Goal: Task Accomplishment & Management: Manage account settings

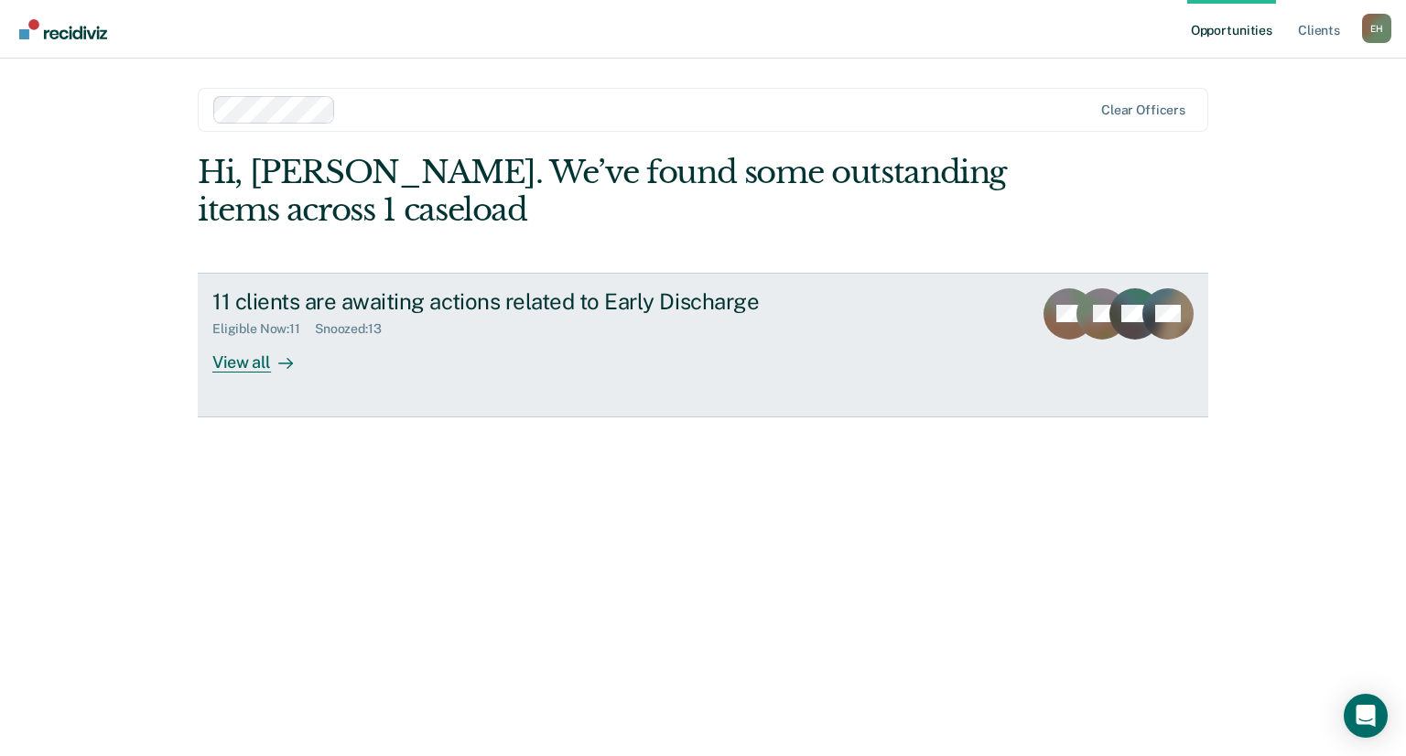
click at [262, 359] on div "View all" at bounding box center [263, 355] width 103 height 36
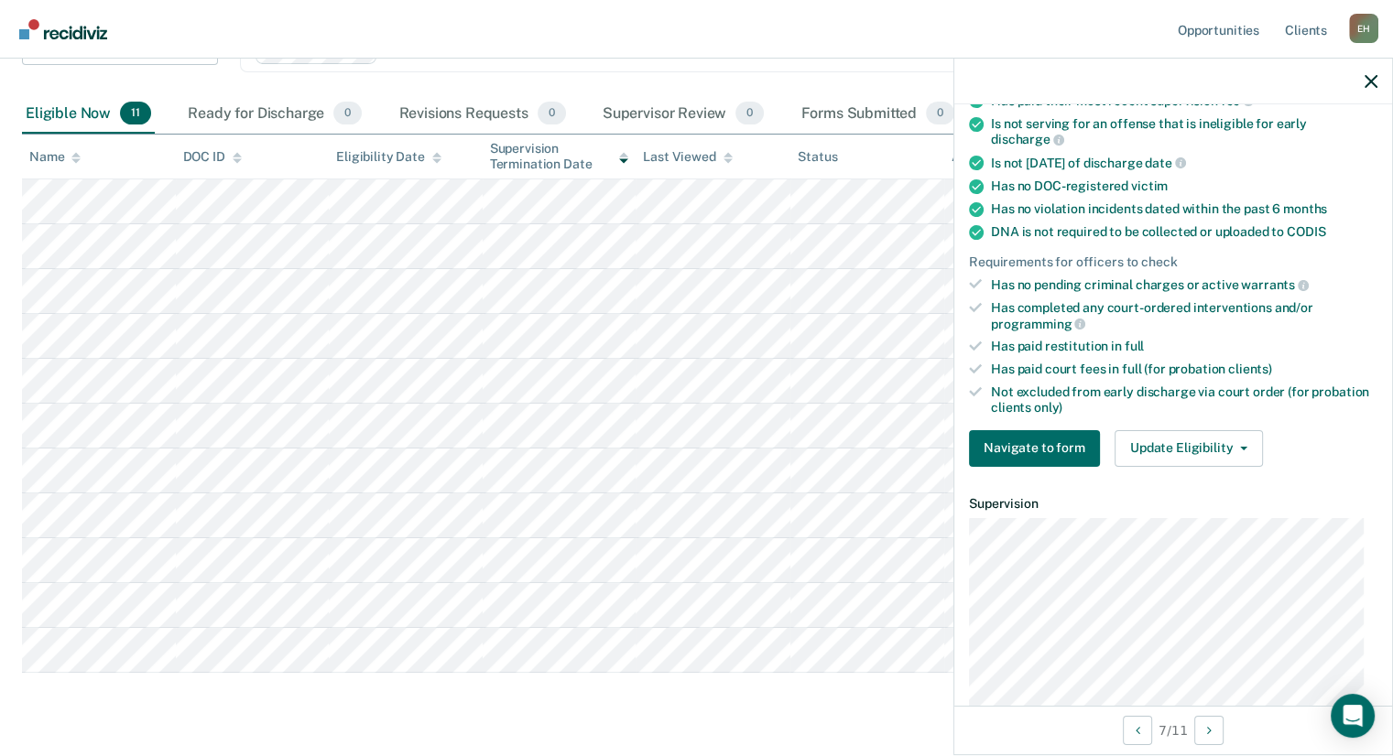
scroll to position [319, 0]
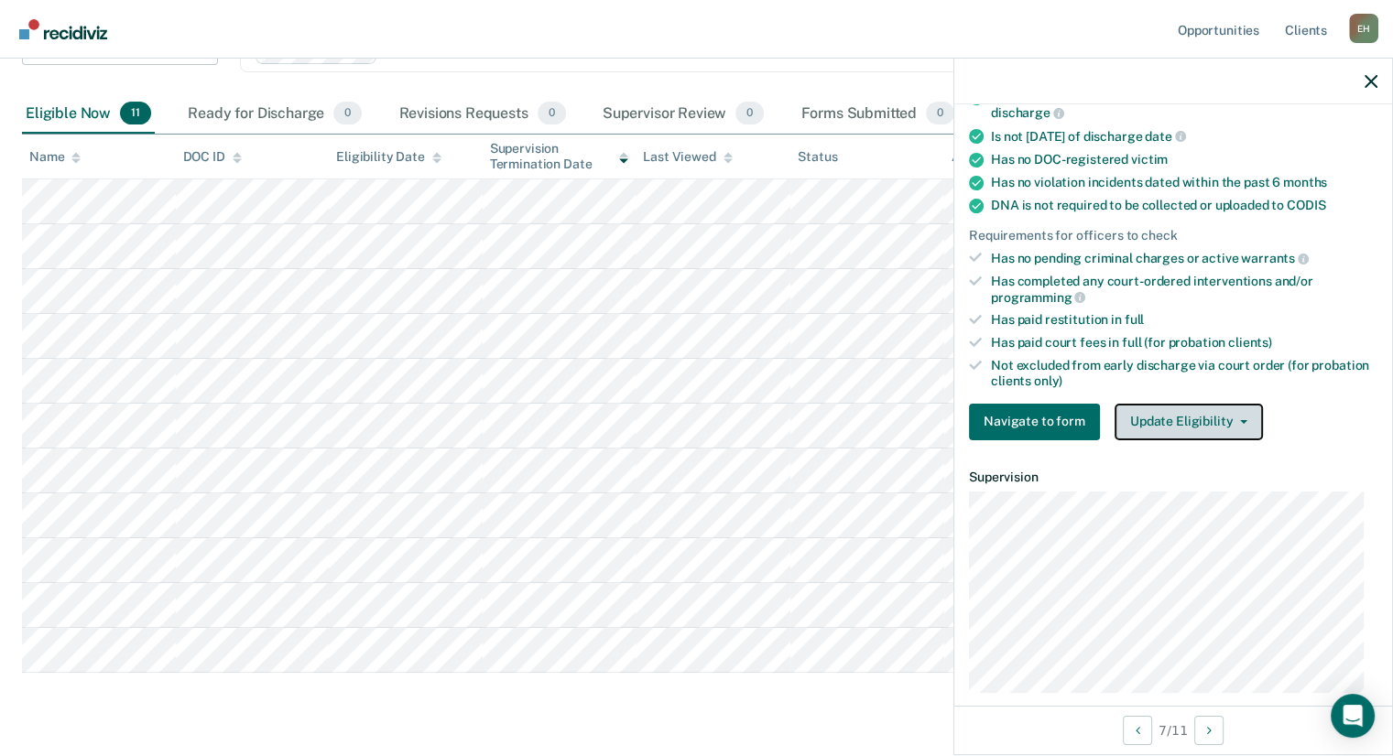
click at [1157, 419] on button "Update Eligibility" at bounding box center [1188, 422] width 148 height 37
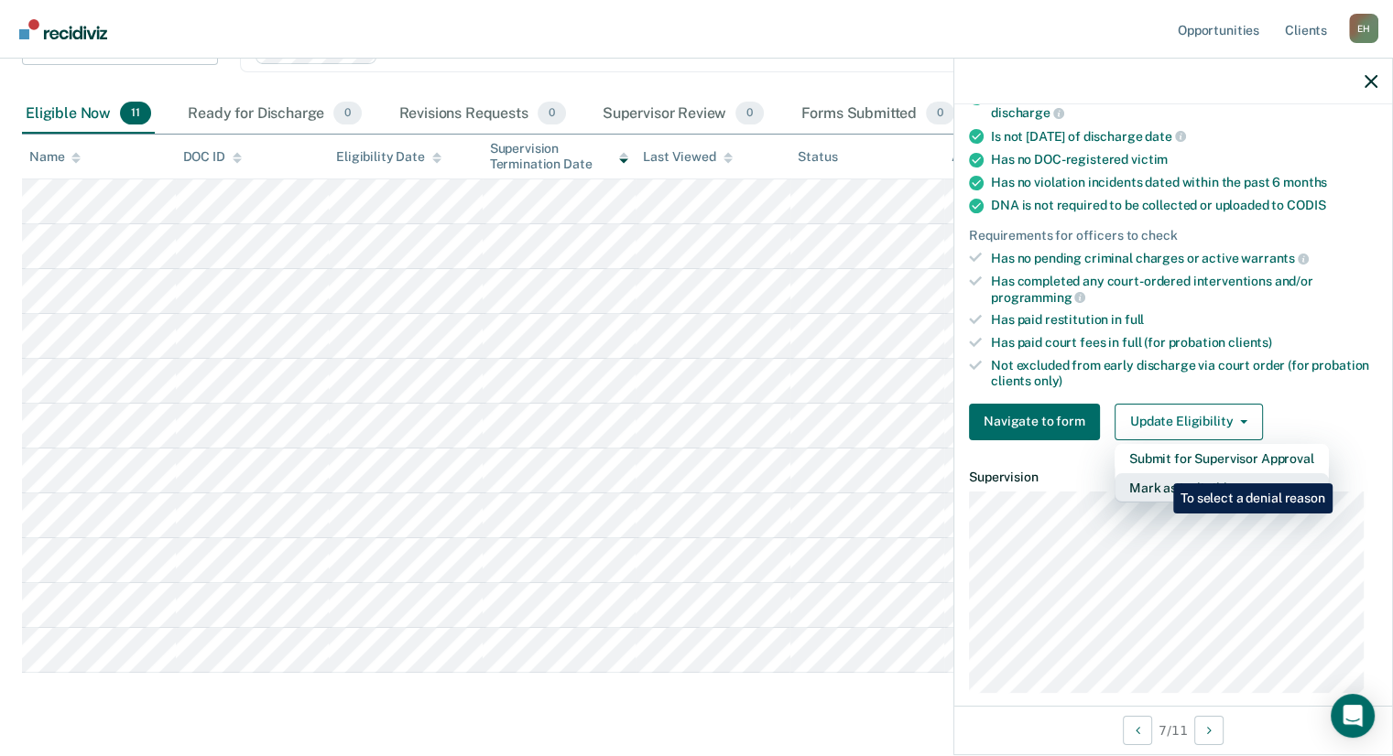
click at [1159, 473] on button "Mark as Ineligible" at bounding box center [1221, 487] width 214 height 29
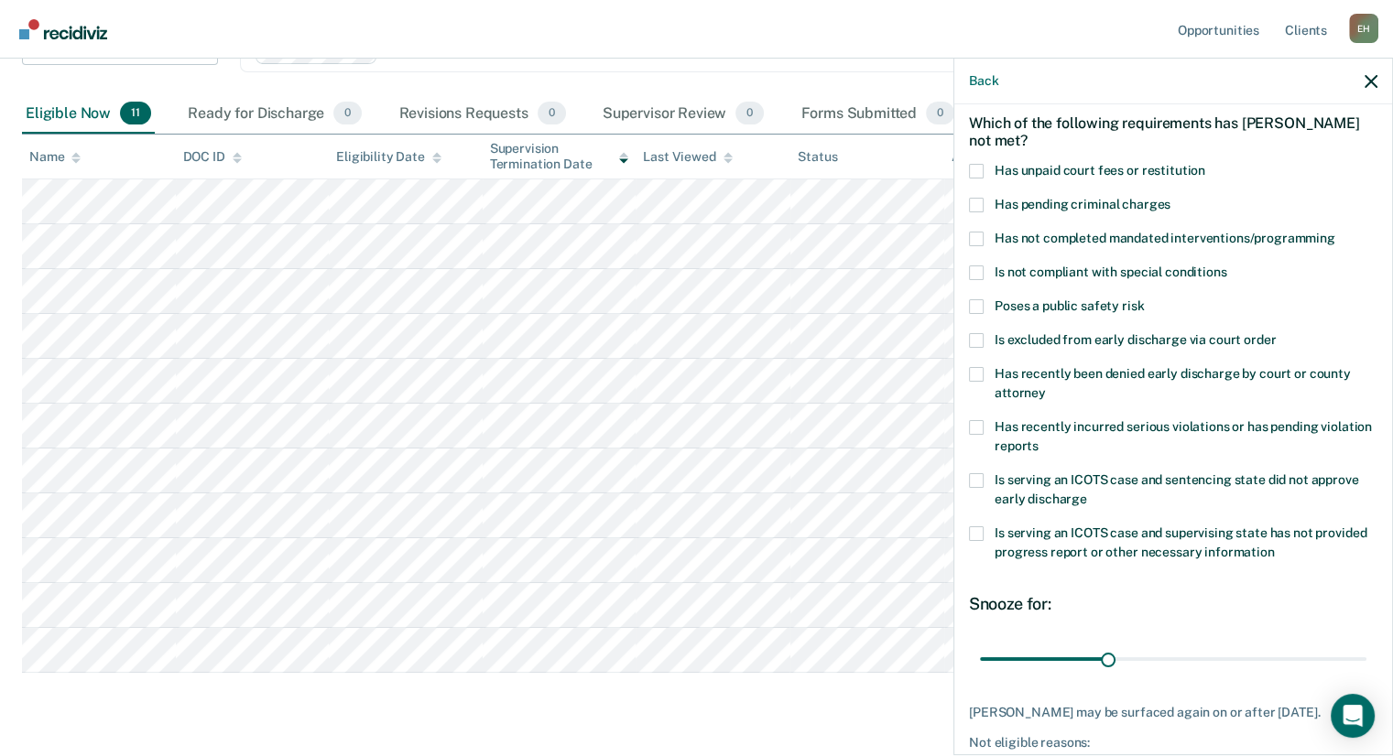
scroll to position [74, 0]
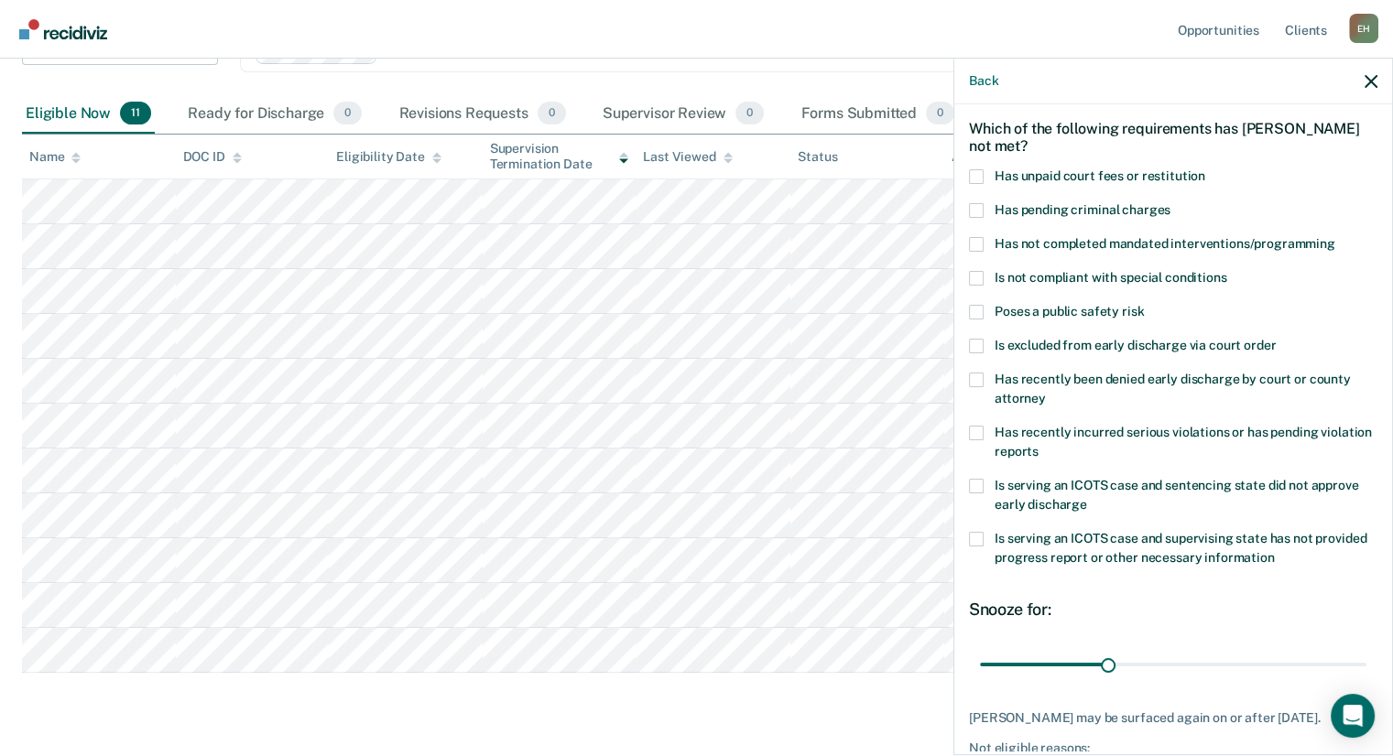
click at [977, 241] on span at bounding box center [976, 244] width 15 height 15
click at [1335, 237] on input "Has not completed mandated interventions/programming" at bounding box center [1335, 237] width 0 height 0
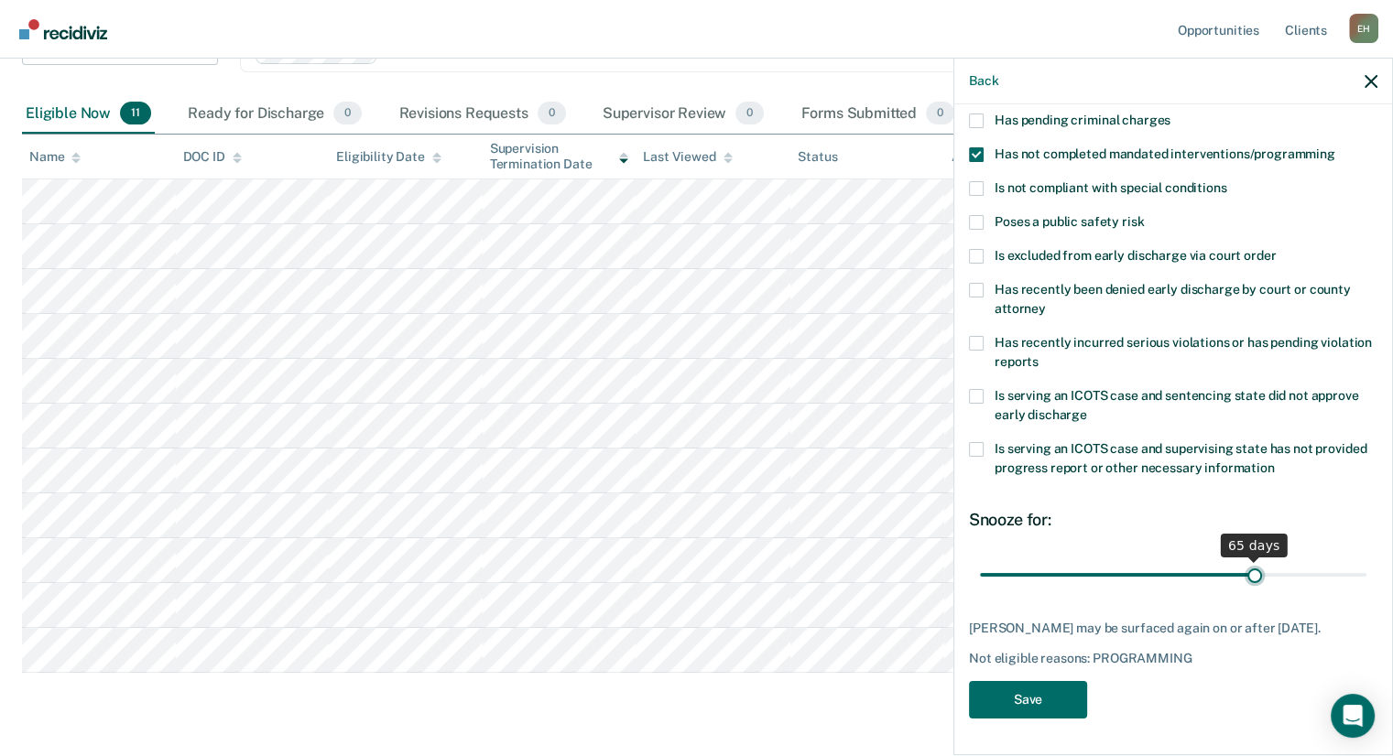
drag, startPoint x: 1113, startPoint y: 550, endPoint x: 1245, endPoint y: 602, distance: 141.8
type input "65"
click at [1245, 591] on input "range" at bounding box center [1173, 575] width 386 height 32
click at [1046, 716] on button "Save" at bounding box center [1028, 700] width 118 height 38
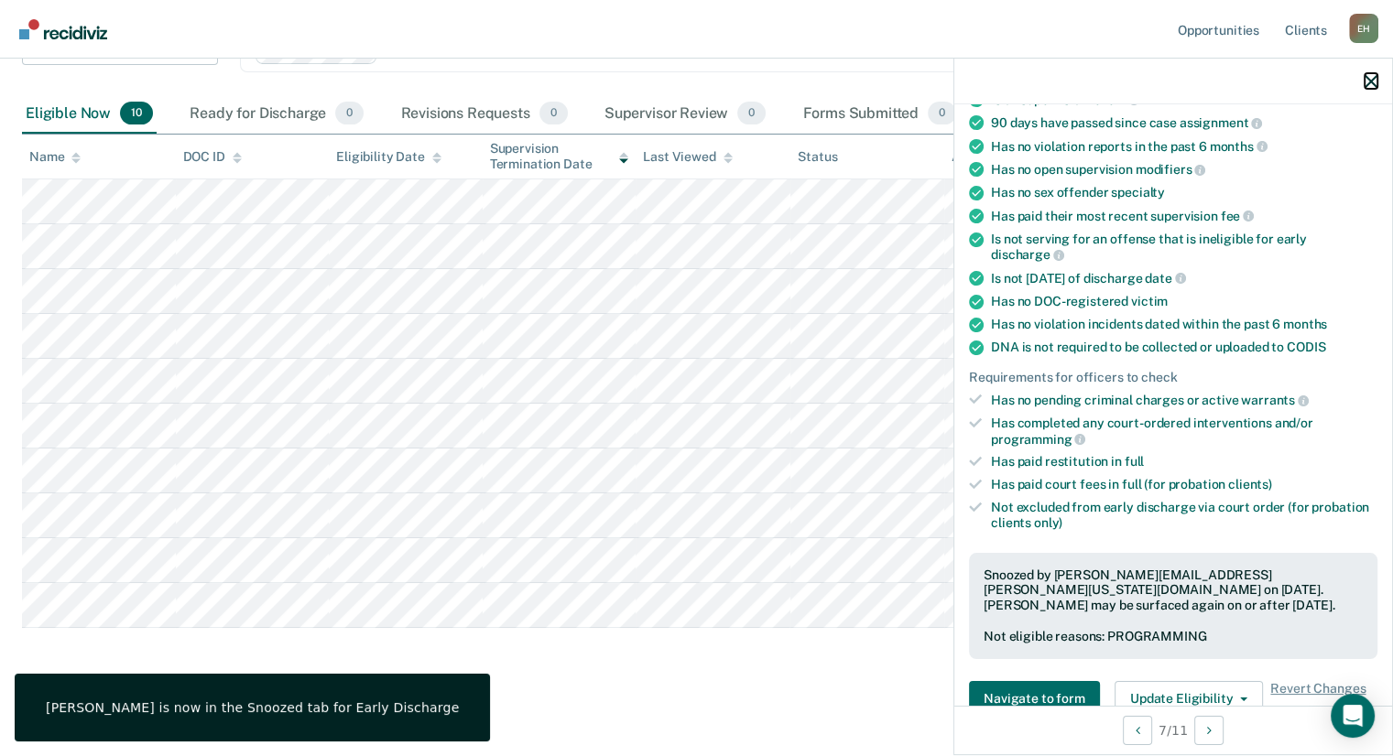
click at [1368, 79] on icon "button" at bounding box center [1370, 81] width 13 height 13
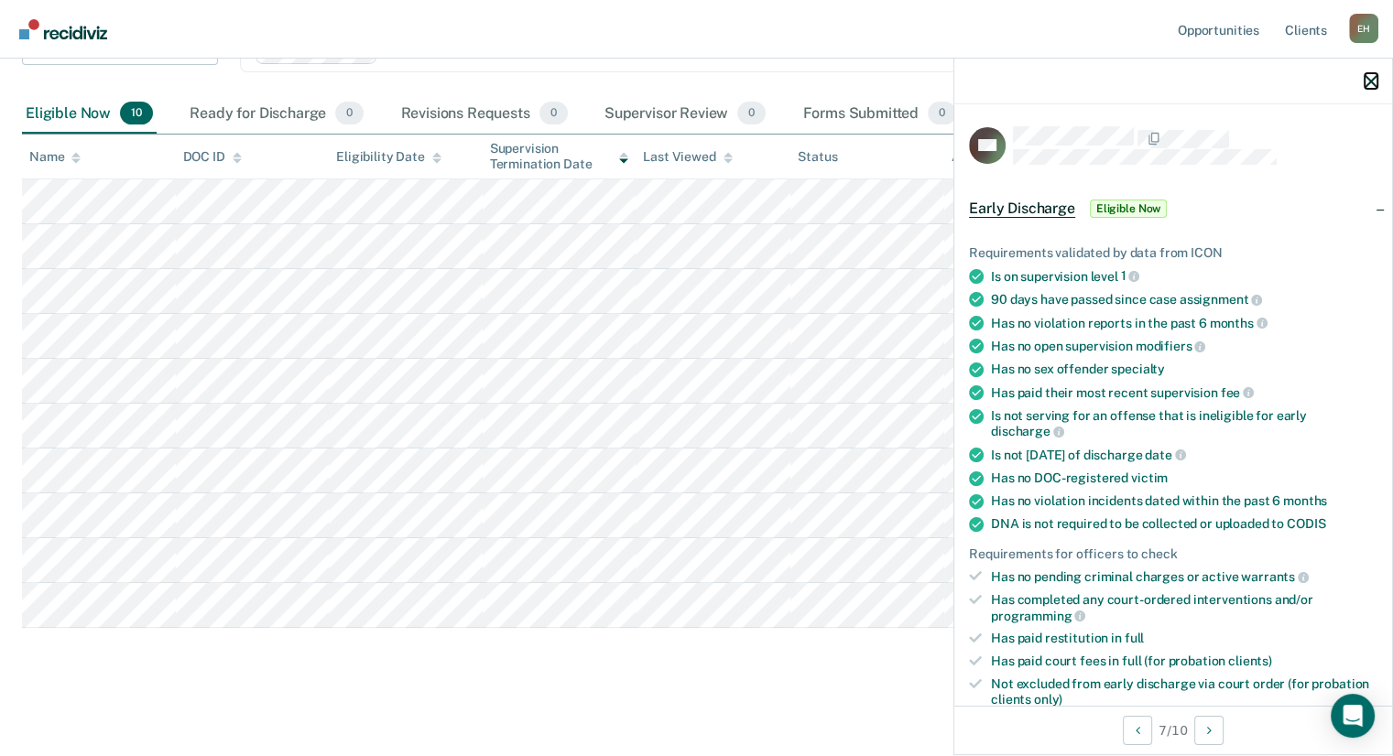
click at [1373, 81] on icon "button" at bounding box center [1370, 81] width 13 height 13
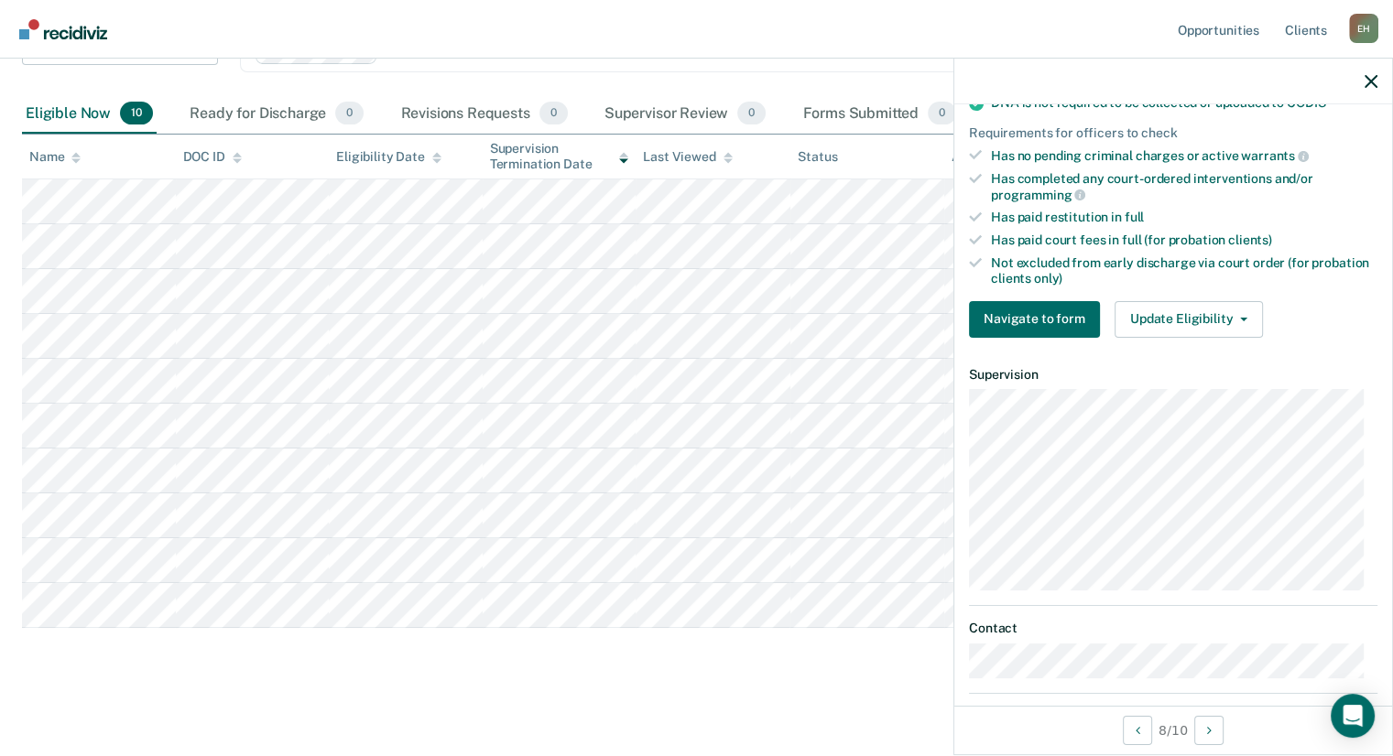
scroll to position [430, 0]
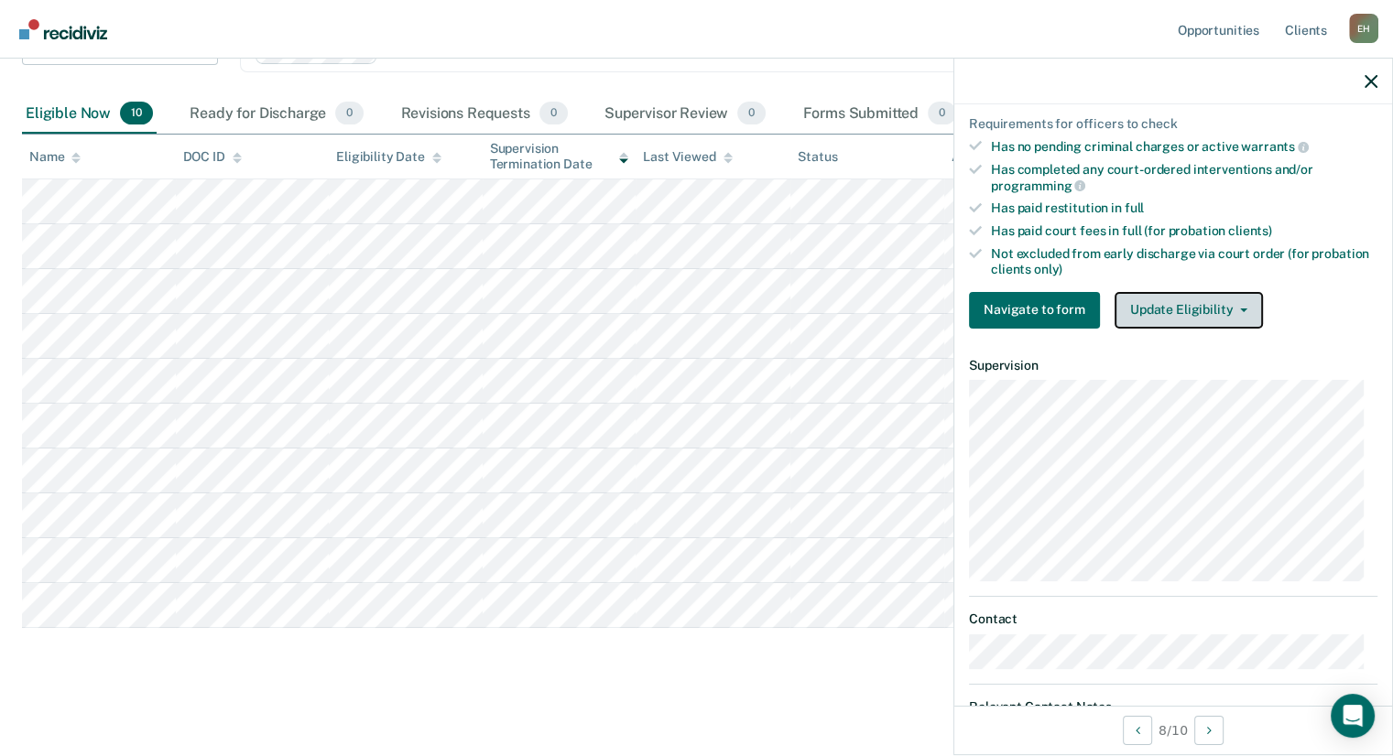
click at [1166, 302] on button "Update Eligibility" at bounding box center [1188, 310] width 148 height 37
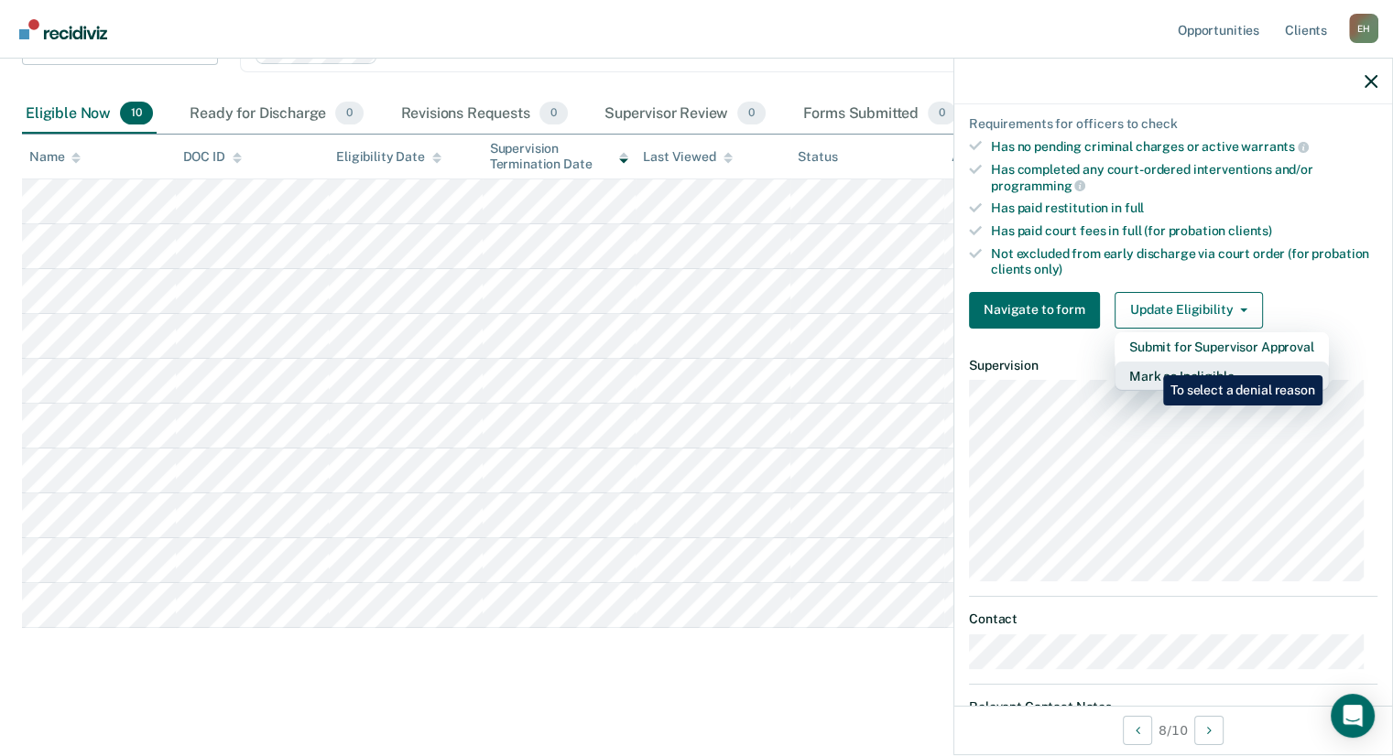
click at [1149, 362] on button "Mark as Ineligible" at bounding box center [1221, 376] width 214 height 29
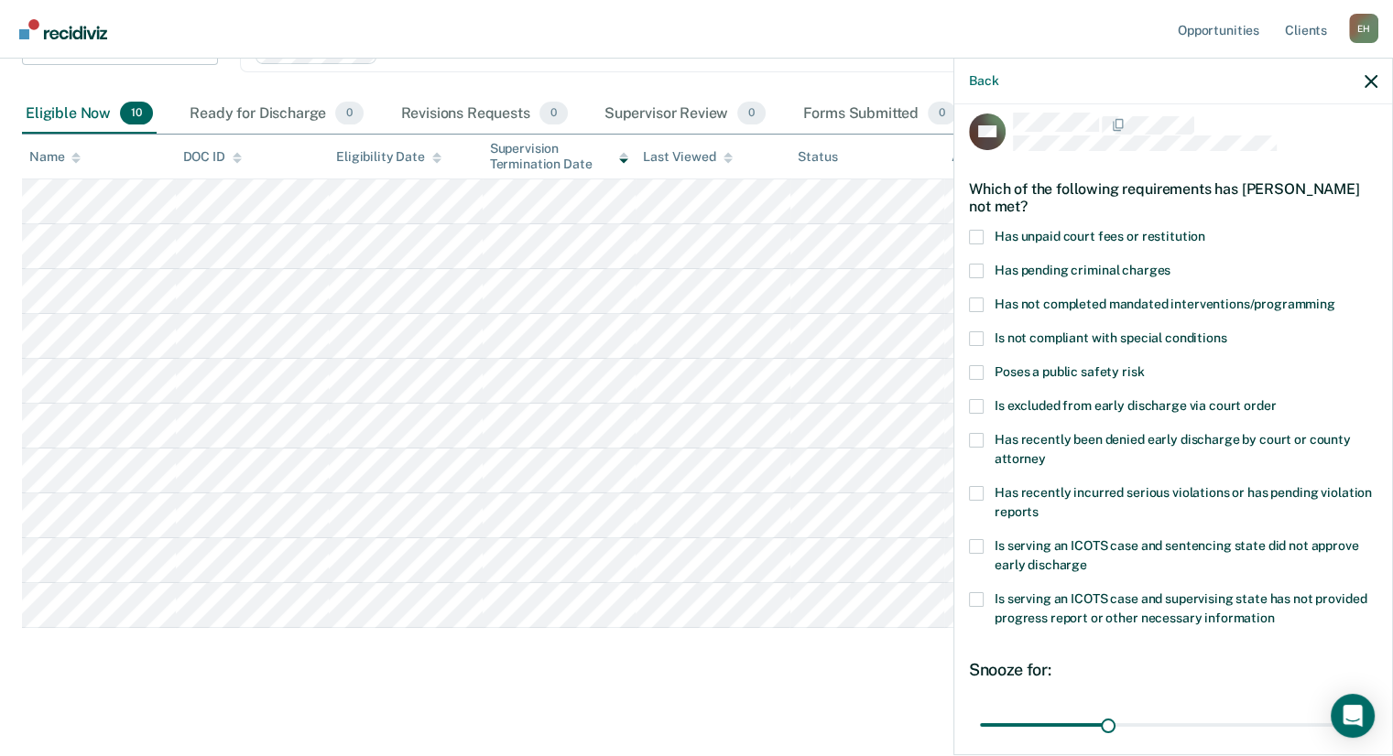
scroll to position [13, 0]
click at [980, 234] on span at bounding box center [976, 238] width 15 height 15
click at [1205, 231] on input "Has unpaid court fees or restitution" at bounding box center [1205, 231] width 0 height 0
click at [973, 309] on span at bounding box center [976, 305] width 15 height 15
click at [1335, 298] on input "Has not completed mandated interventions/programming" at bounding box center [1335, 298] width 0 height 0
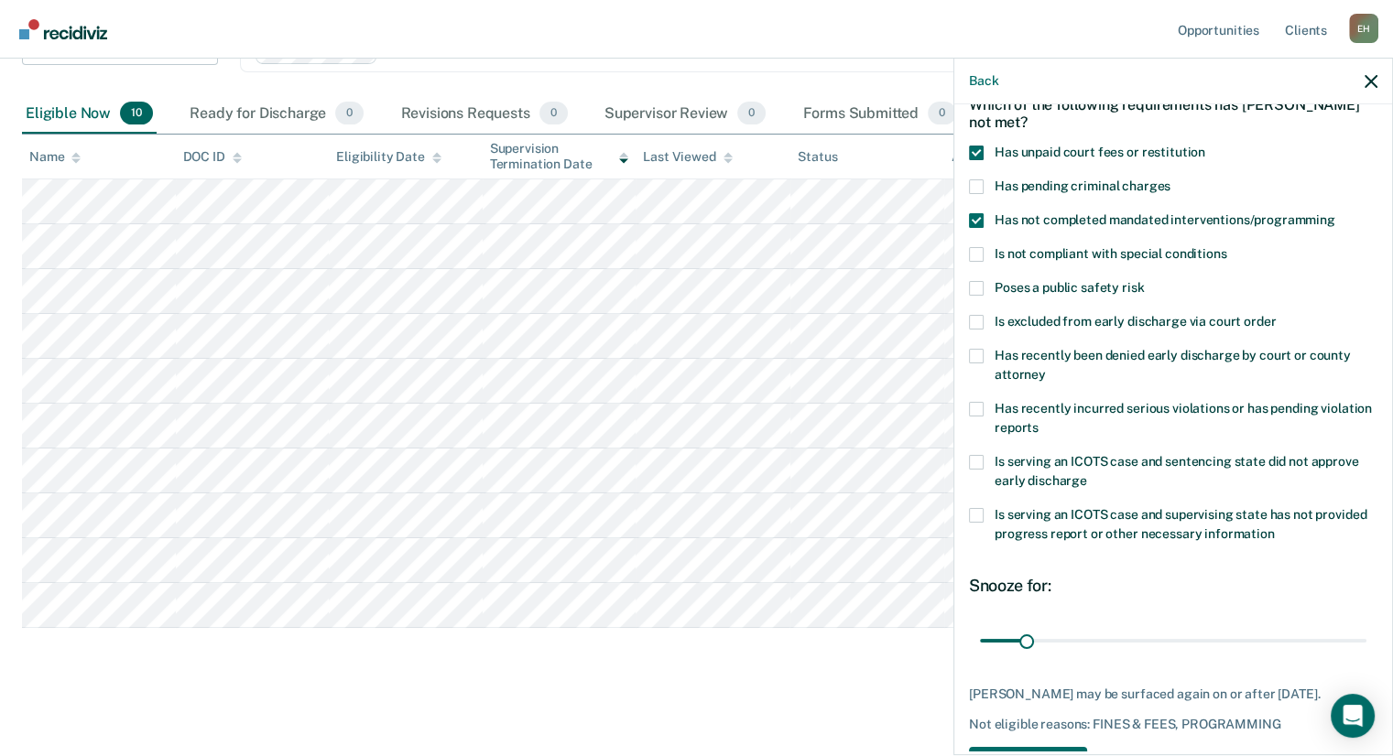
scroll to position [100, 0]
drag, startPoint x: 1027, startPoint y: 638, endPoint x: 1062, endPoint y: 639, distance: 34.8
click at [1062, 639] on input "range" at bounding box center [1173, 640] width 386 height 32
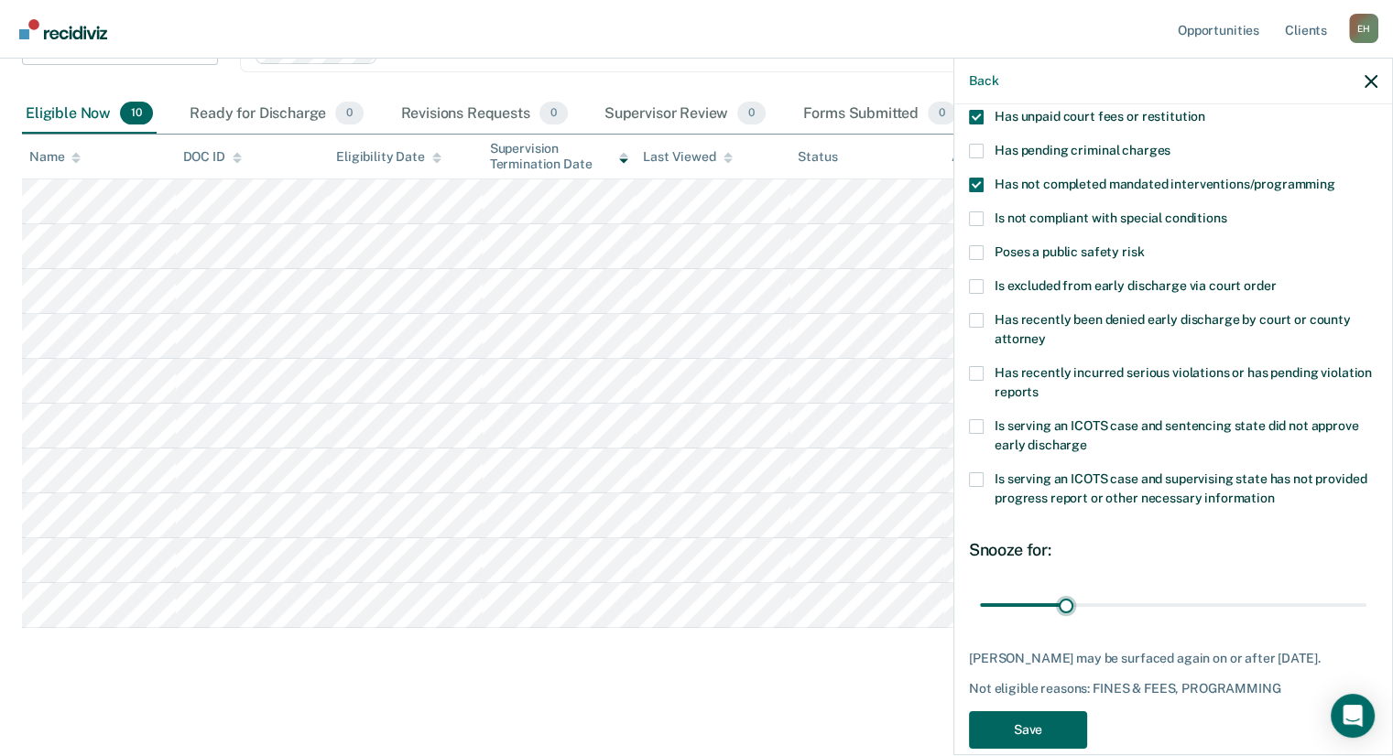
scroll to position [133, 0]
type input "61"
click at [1065, 603] on input "range" at bounding box center [1173, 607] width 386 height 32
click at [1018, 719] on button "Save" at bounding box center [1028, 731] width 118 height 38
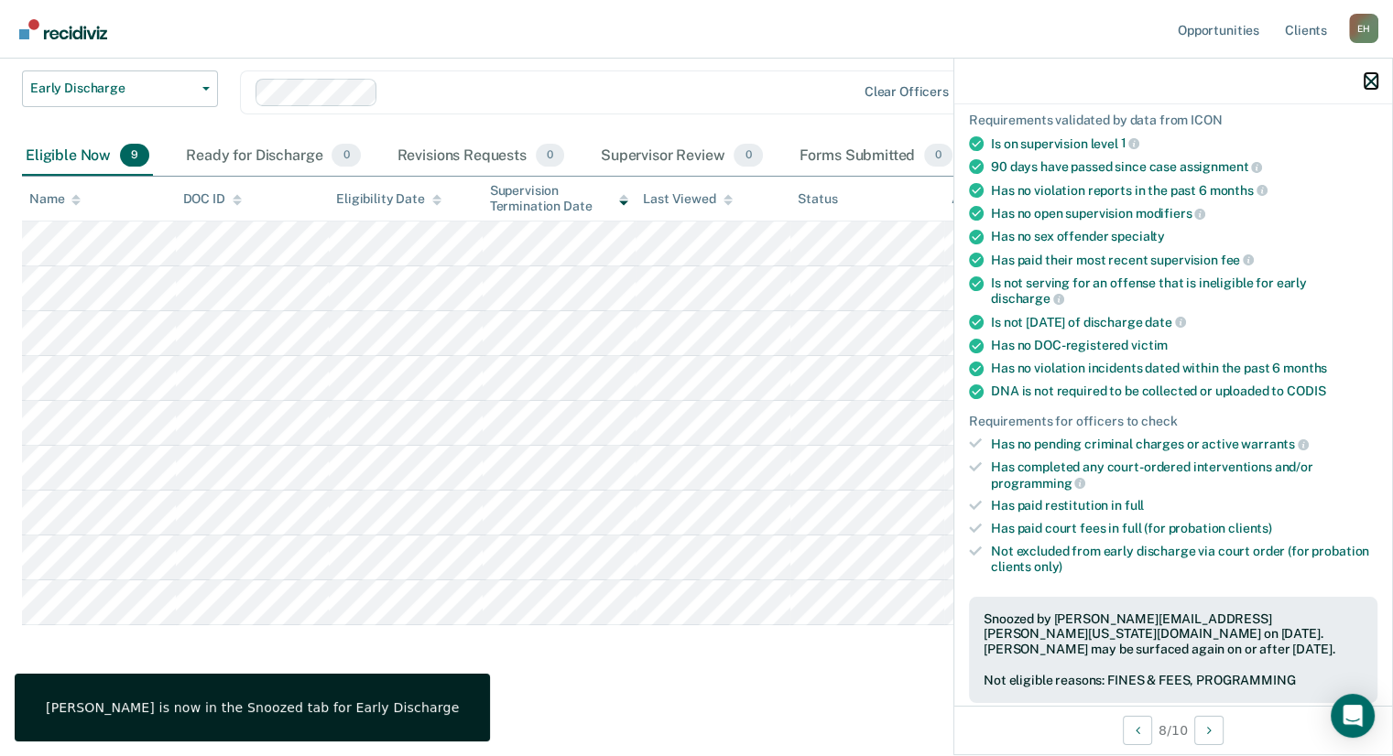
click at [1367, 86] on icon "button" at bounding box center [1370, 81] width 13 height 13
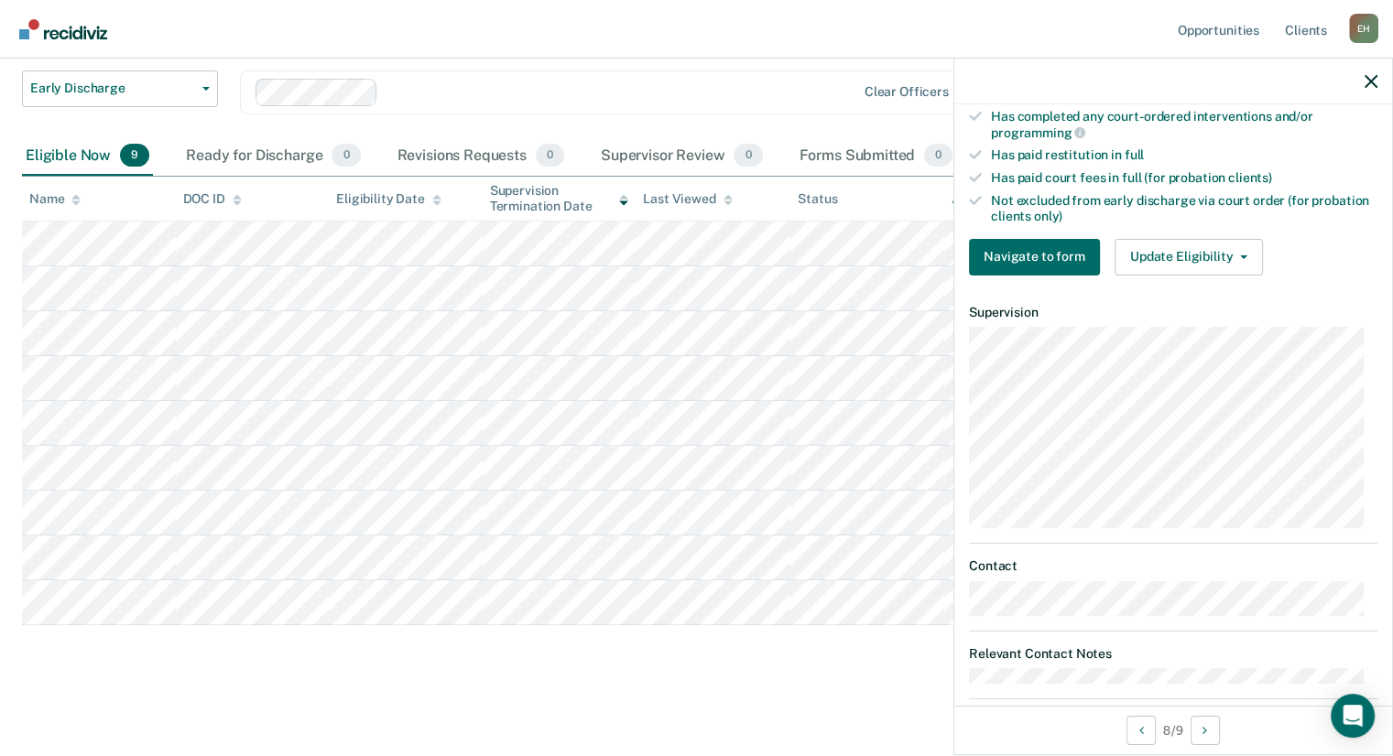
scroll to position [493, 0]
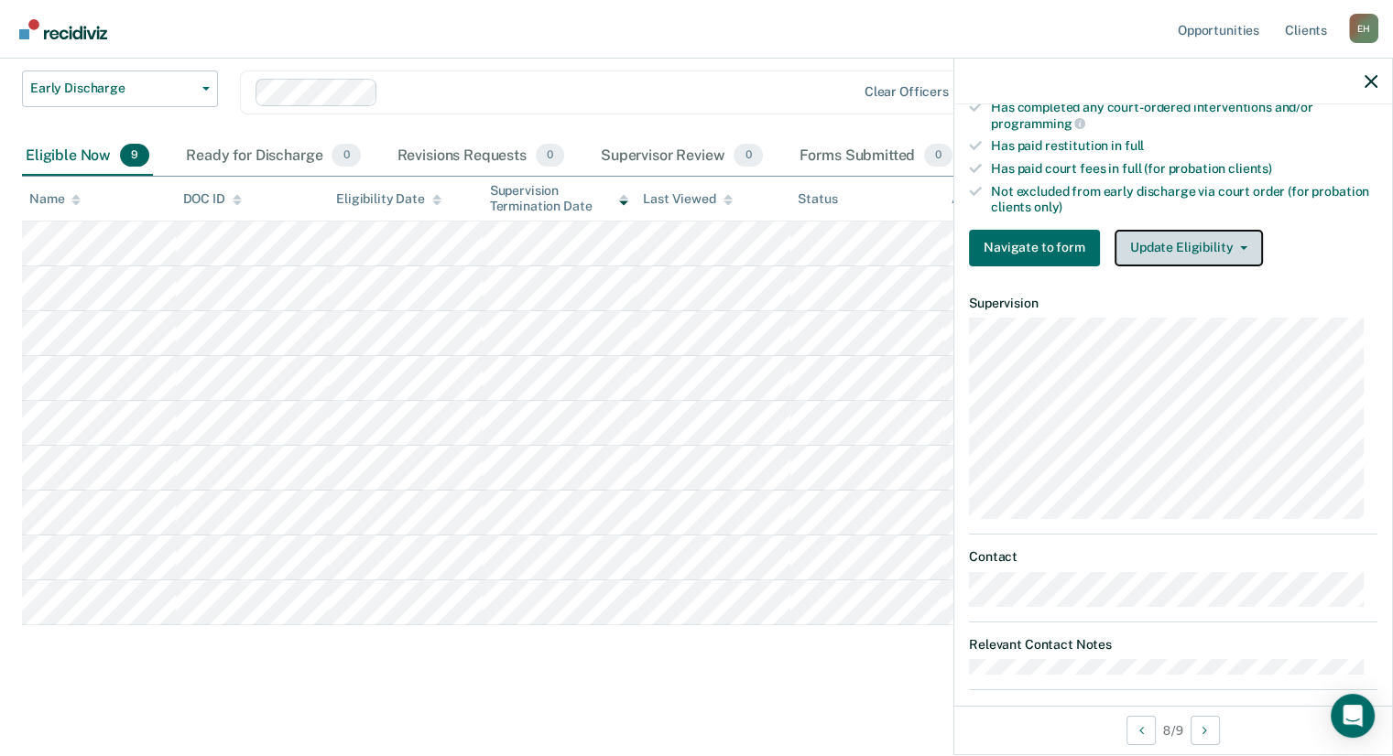
click at [1142, 232] on button "Update Eligibility" at bounding box center [1188, 248] width 148 height 37
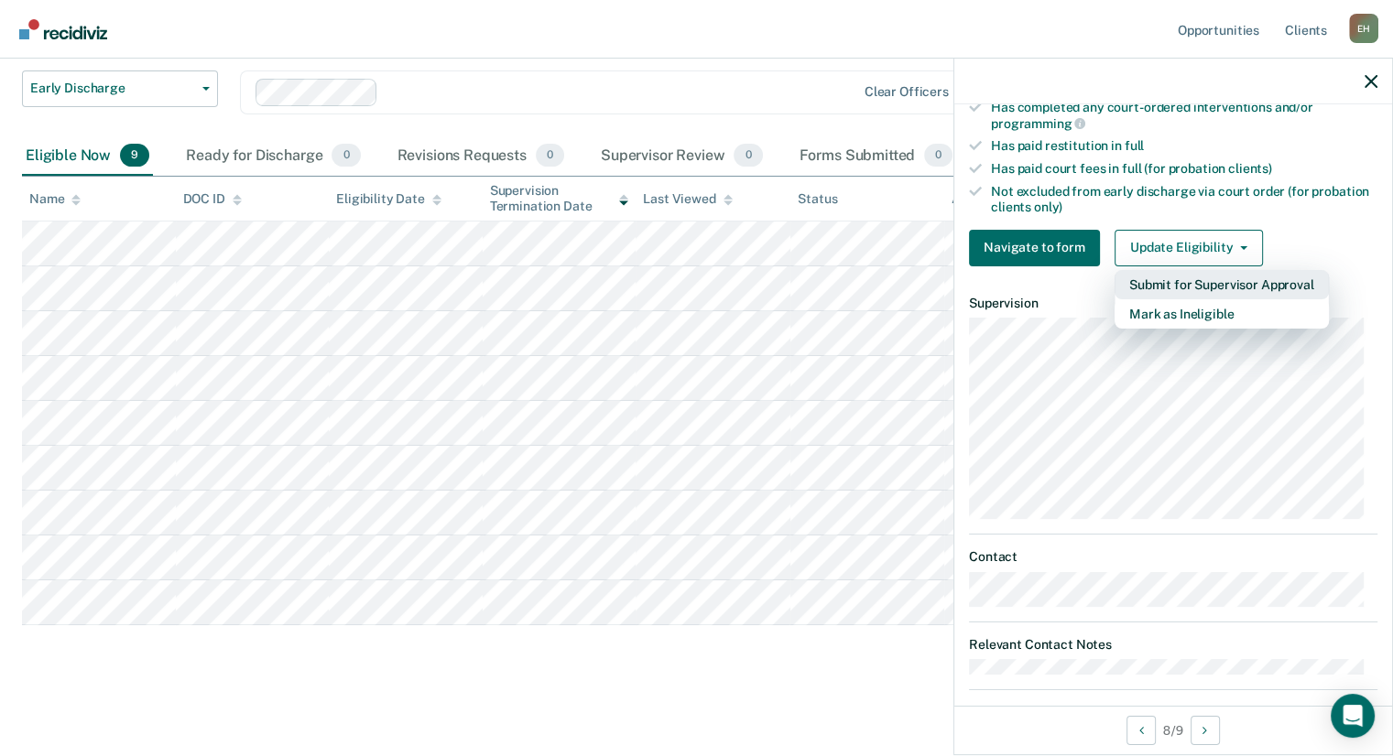
drag, startPoint x: 1142, startPoint y: 268, endPoint x: 1062, endPoint y: 283, distance: 81.0
click at [1062, 283] on article "DR Early Discharge Eligible Now Requirements validated by data from ICON Is on …" at bounding box center [1173, 162] width 408 height 1057
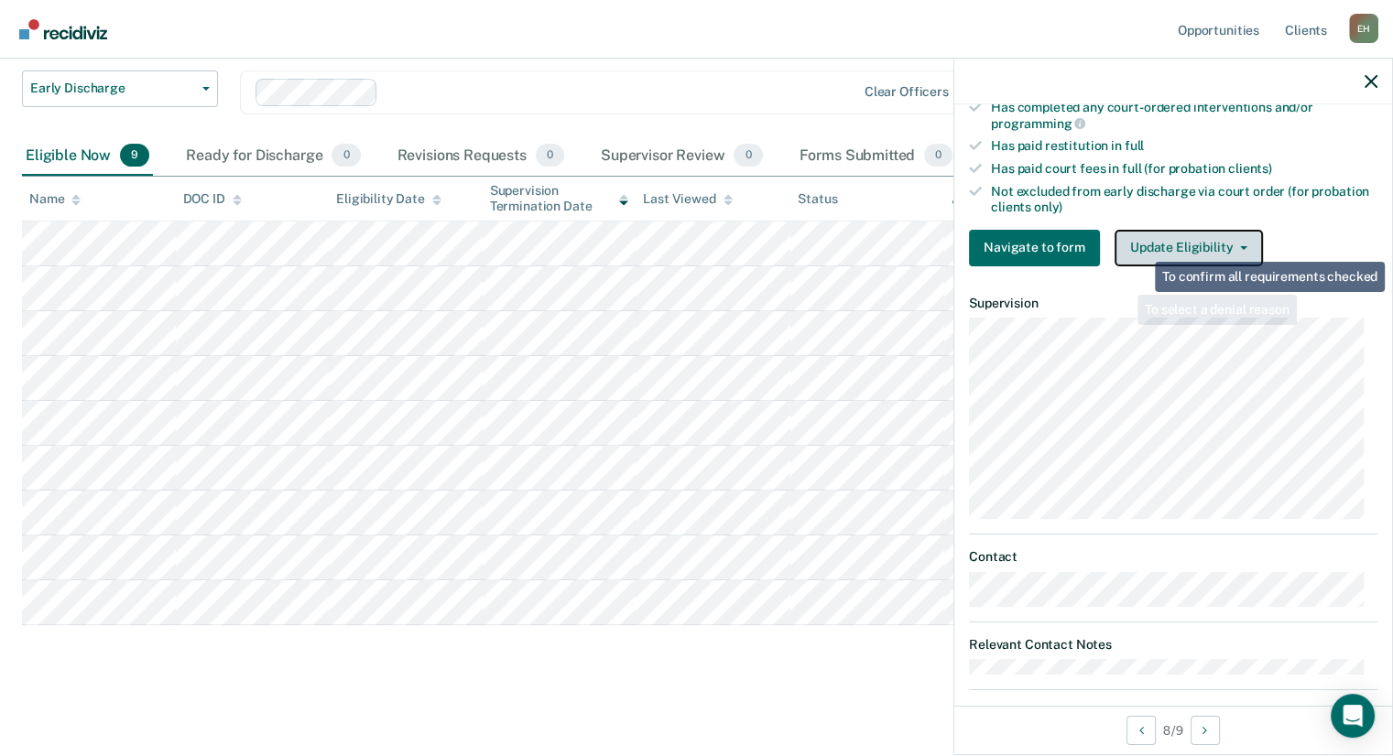
click at [1143, 245] on button "Update Eligibility" at bounding box center [1188, 248] width 148 height 37
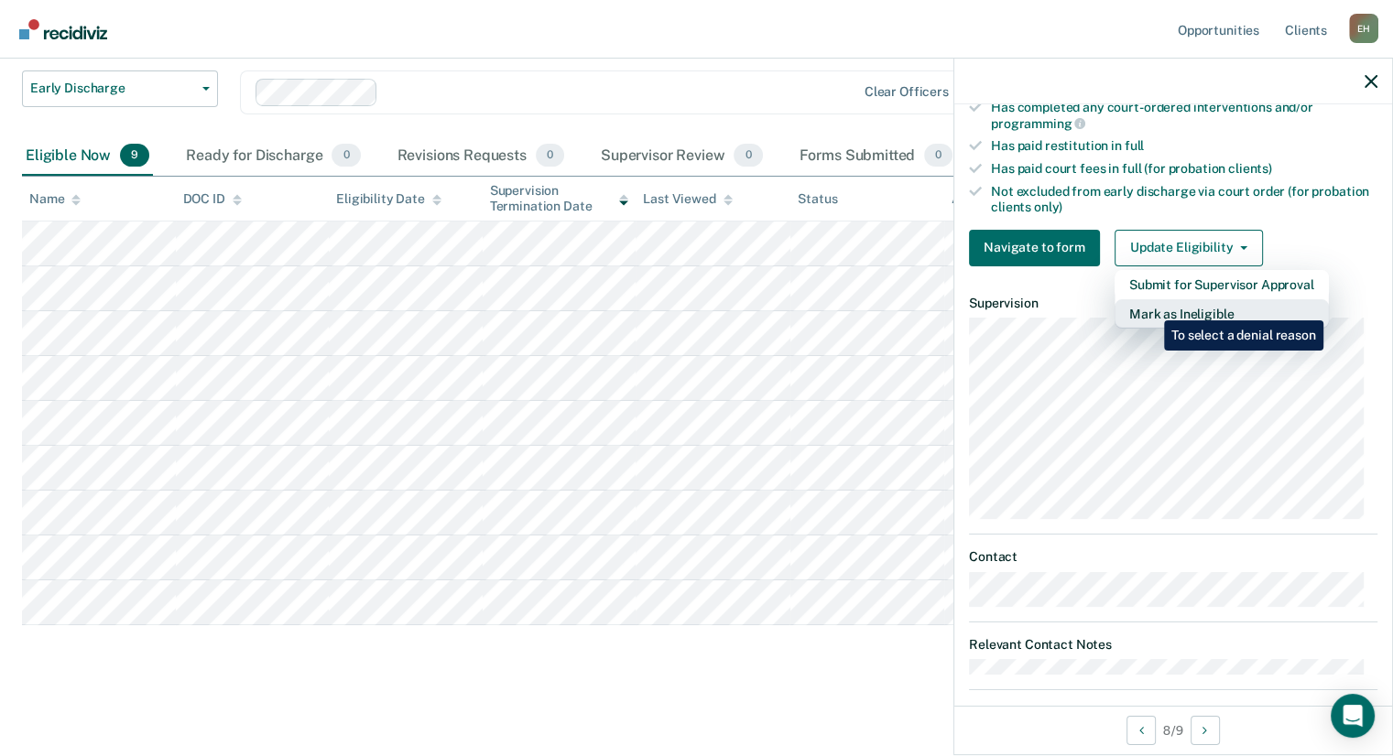
click at [1150, 307] on button "Mark as Ineligible" at bounding box center [1221, 313] width 214 height 29
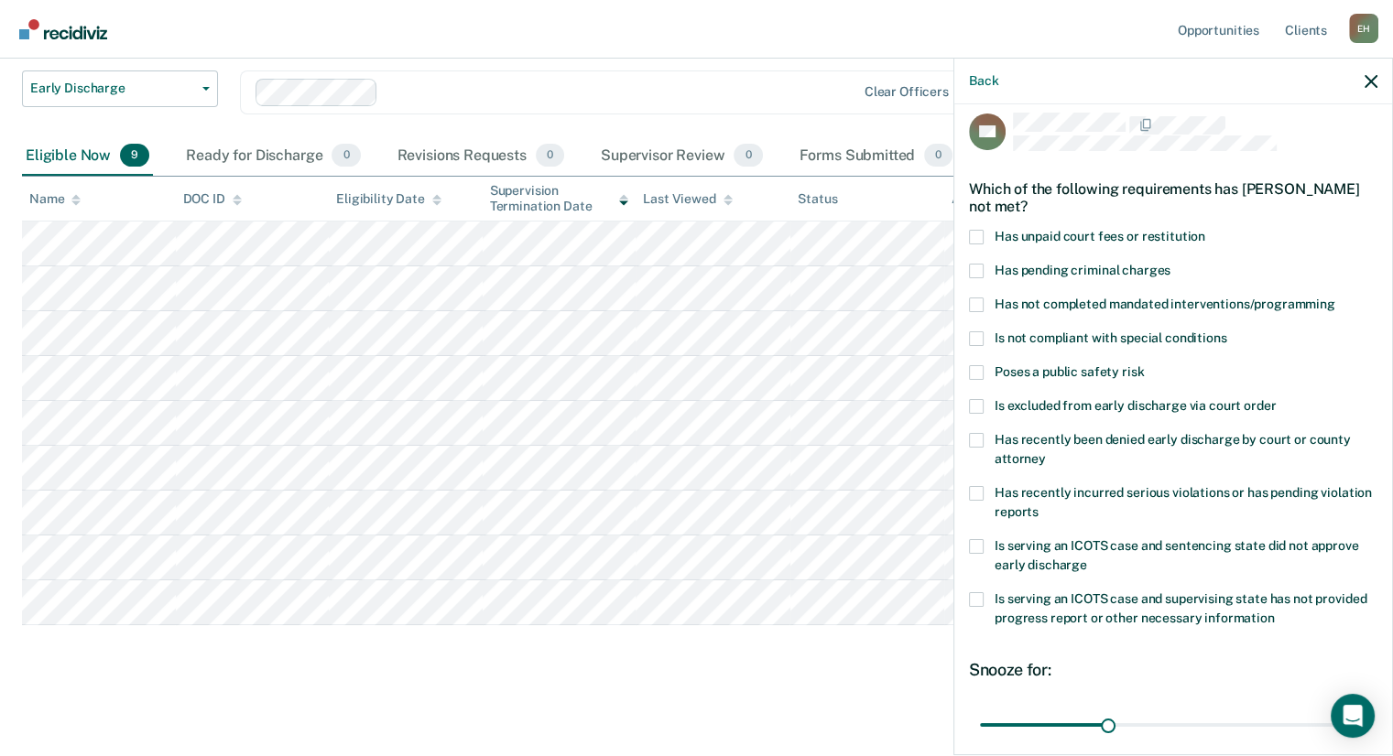
scroll to position [13, 0]
click at [978, 239] on span at bounding box center [976, 238] width 15 height 15
click at [1205, 231] on input "Has unpaid court fees or restitution" at bounding box center [1205, 231] width 0 height 0
click at [971, 295] on div "Has pending criminal charges" at bounding box center [1173, 282] width 408 height 34
click at [974, 298] on span at bounding box center [976, 305] width 15 height 15
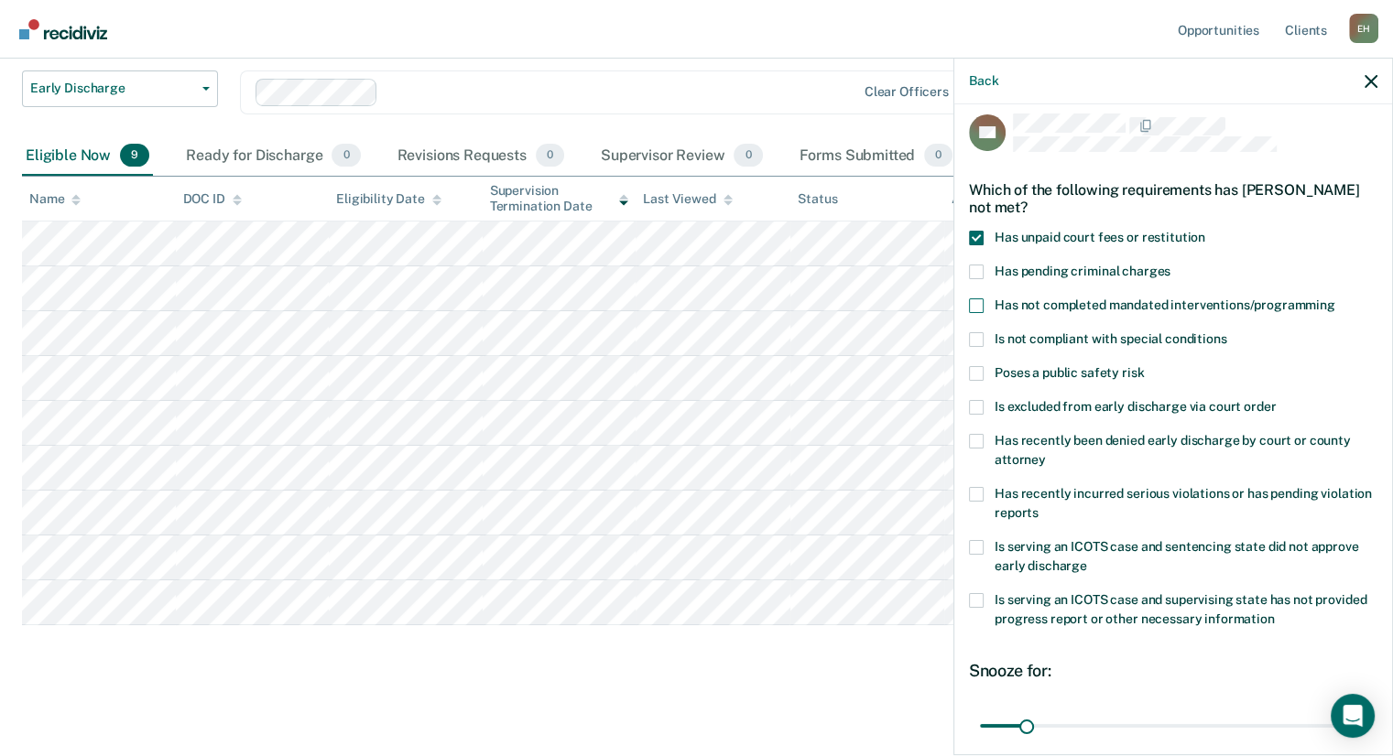
click at [1335, 298] on input "Has not completed mandated interventions/programming" at bounding box center [1335, 298] width 0 height 0
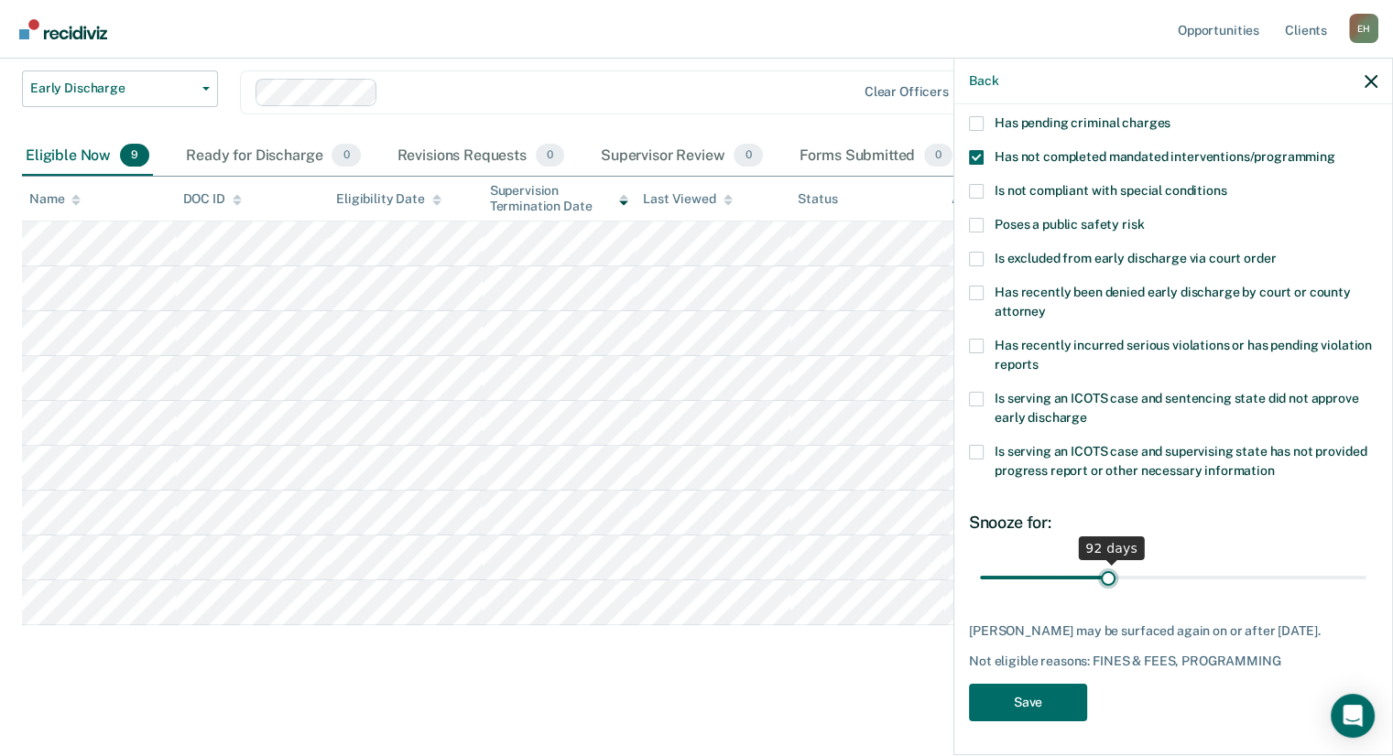
scroll to position [177, 0]
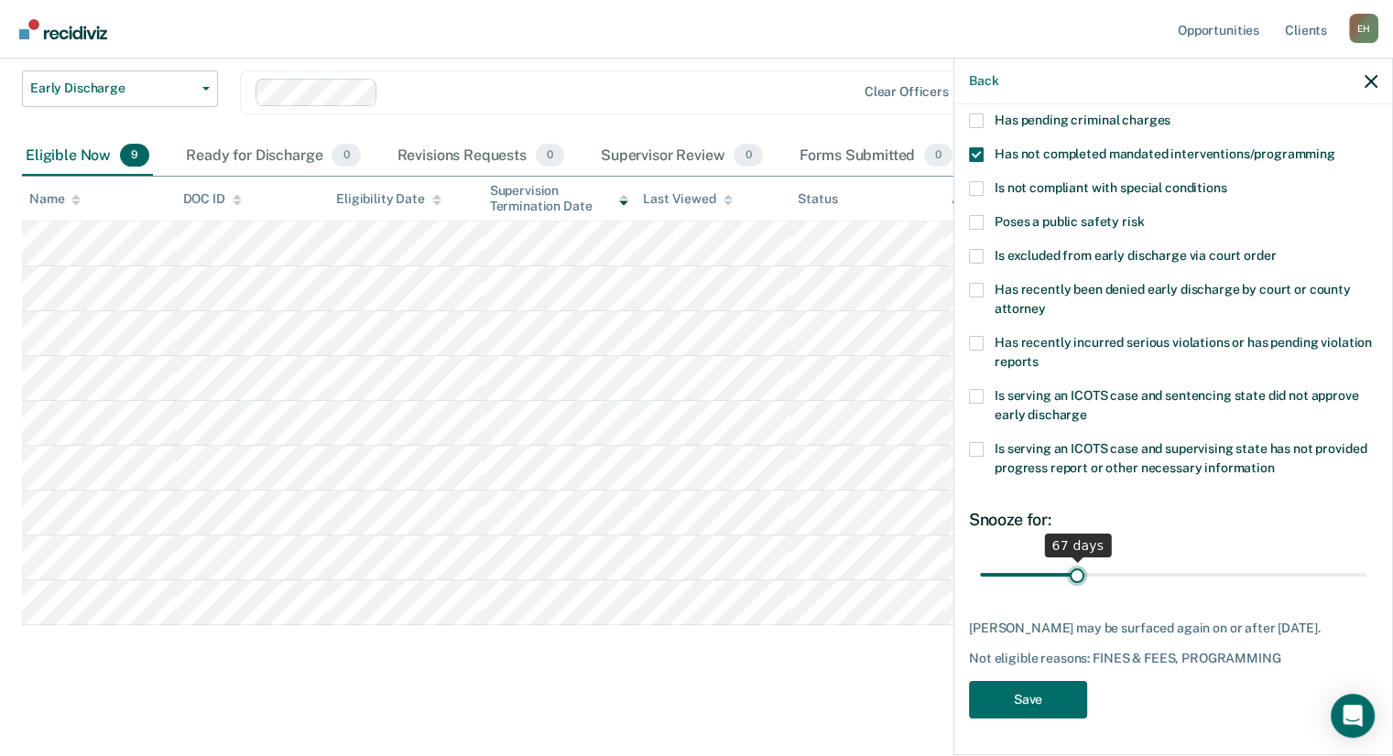
drag, startPoint x: 1029, startPoint y: 564, endPoint x: 1072, endPoint y: 570, distance: 43.5
type input "67"
click at [1072, 570] on input "range" at bounding box center [1173, 575] width 386 height 32
click at [1031, 706] on button "Save" at bounding box center [1028, 700] width 118 height 38
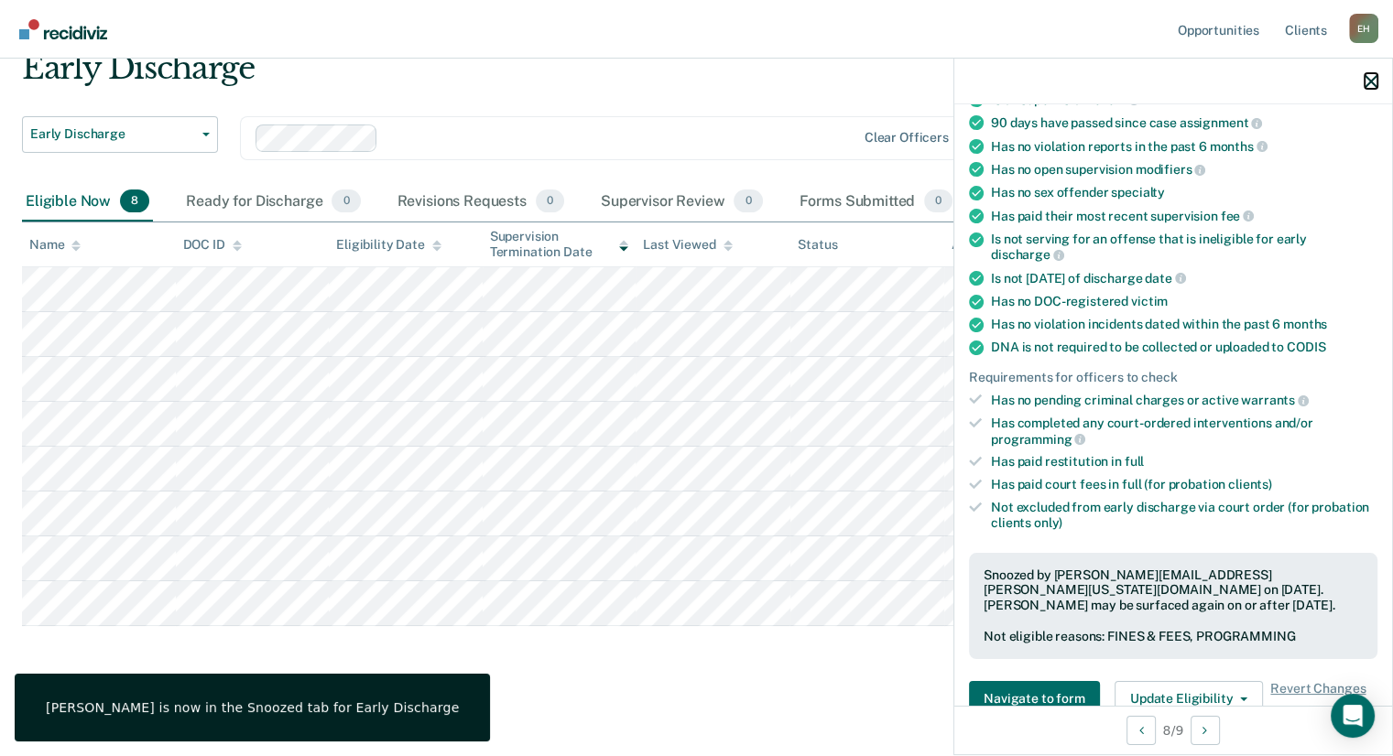
click at [1370, 78] on icon "button" at bounding box center [1370, 81] width 13 height 13
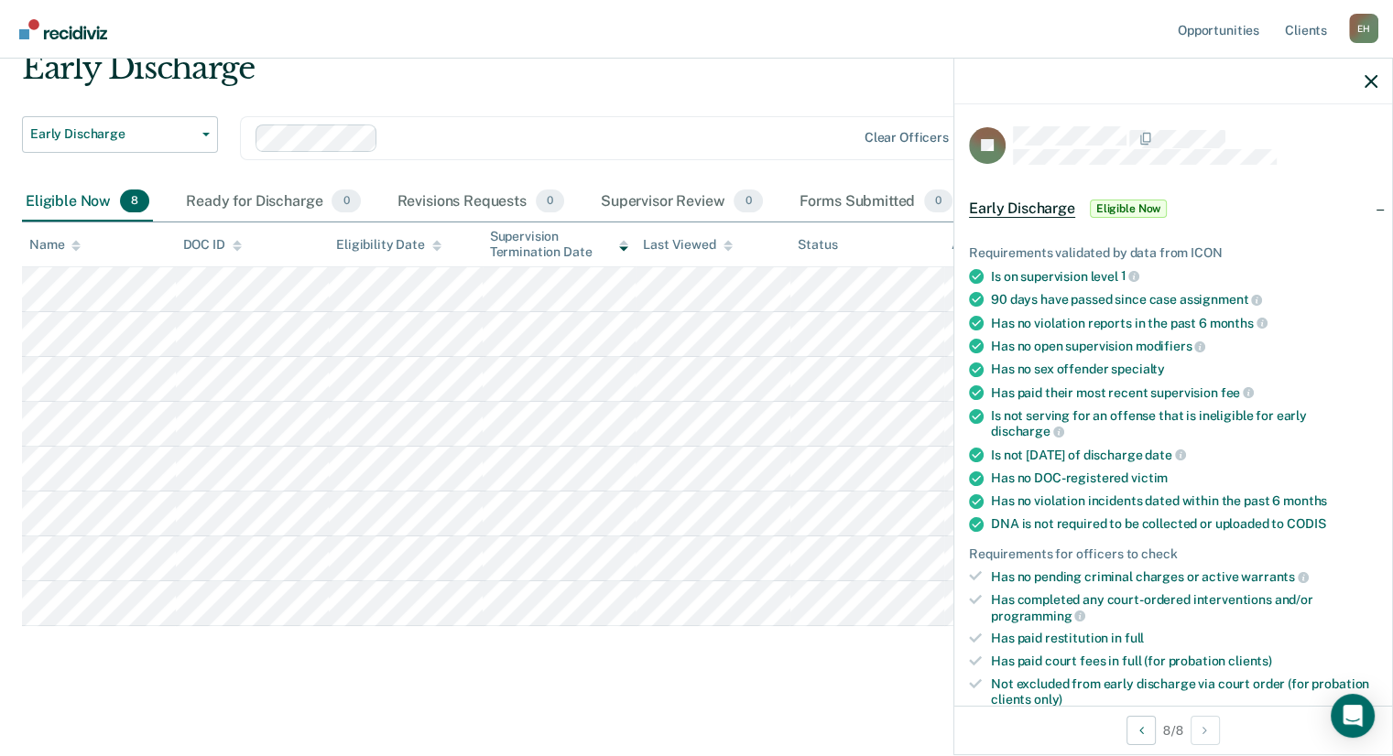
click at [740, 675] on div "Early Discharge Early Discharge Early Discharge Clear officers Eligible Now 8 R…" at bounding box center [696, 364] width 1349 height 630
click at [1373, 75] on icon "button" at bounding box center [1370, 81] width 13 height 13
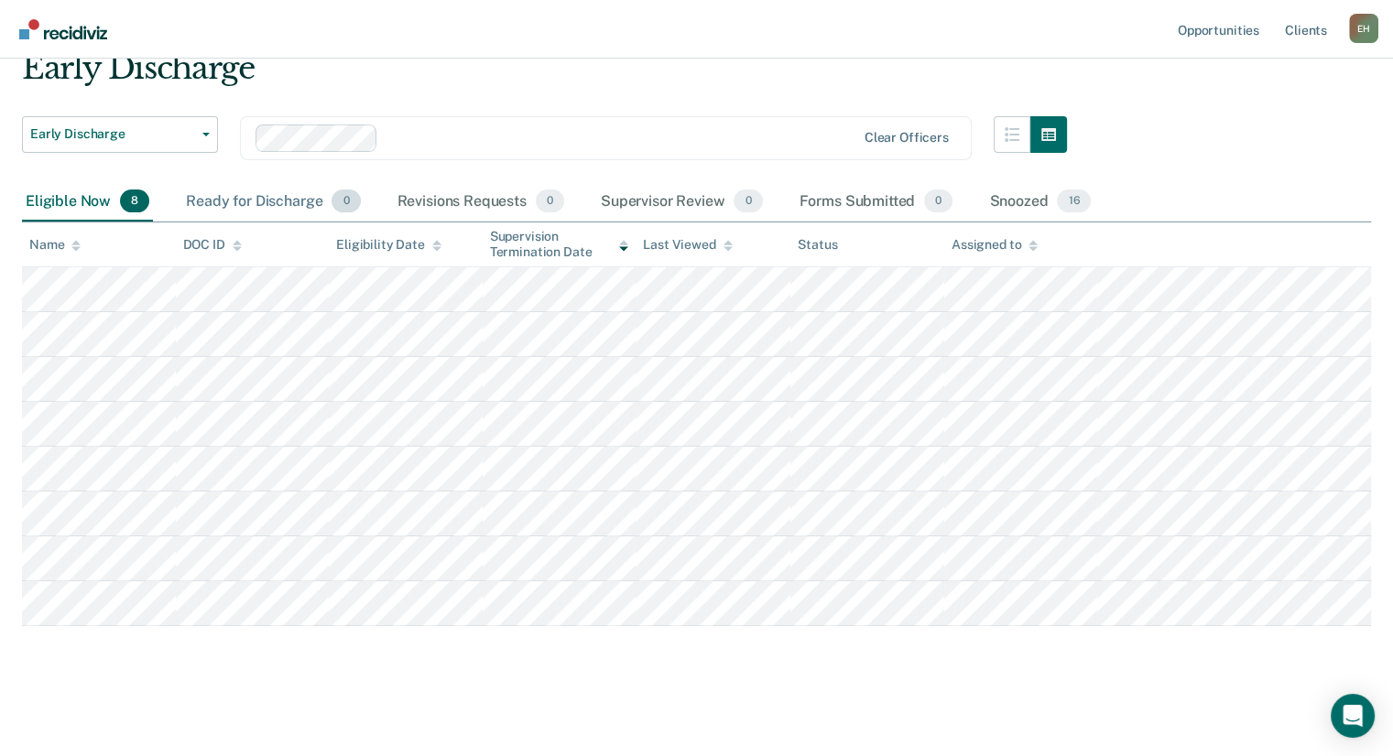
click at [306, 194] on div "Ready for Discharge 0" at bounding box center [272, 202] width 181 height 40
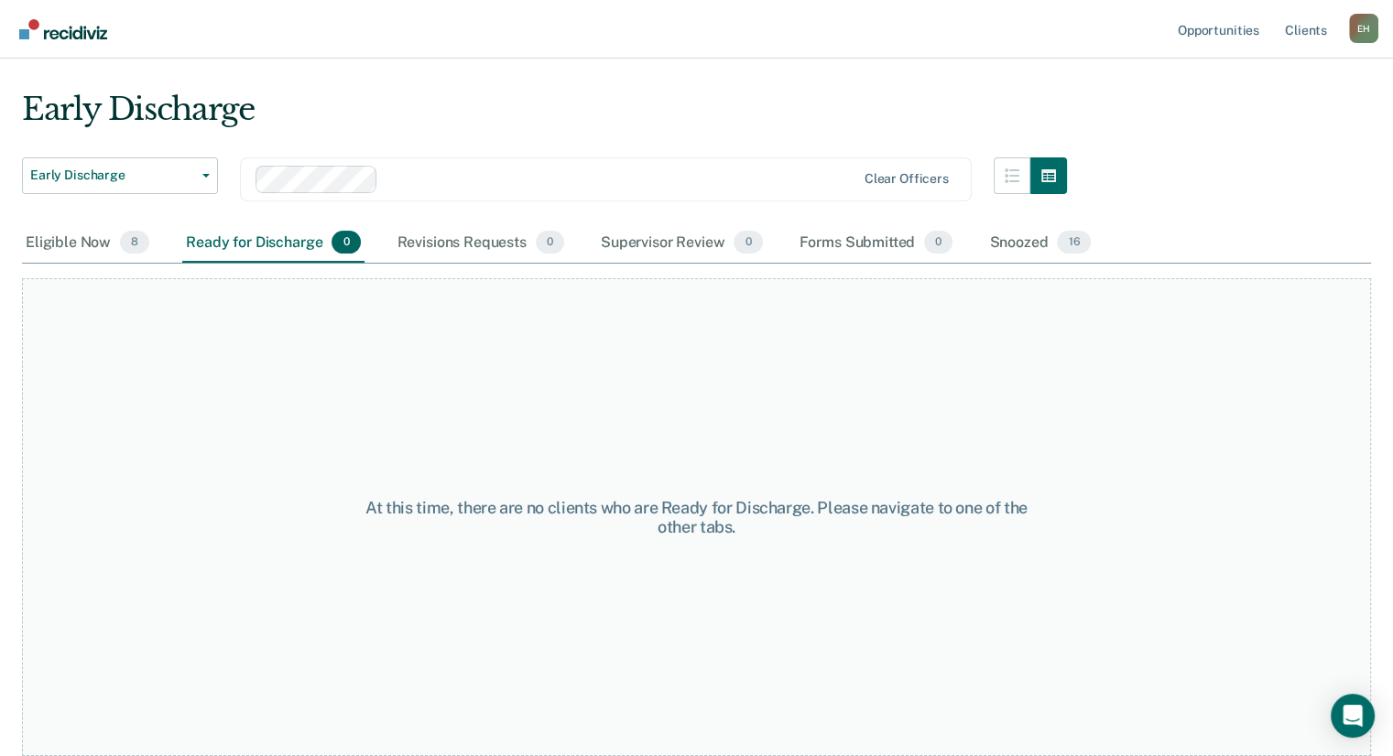
scroll to position [34, 0]
click at [76, 244] on div "Eligible Now 8" at bounding box center [87, 245] width 131 height 40
